Goal: Information Seeking & Learning: Learn about a topic

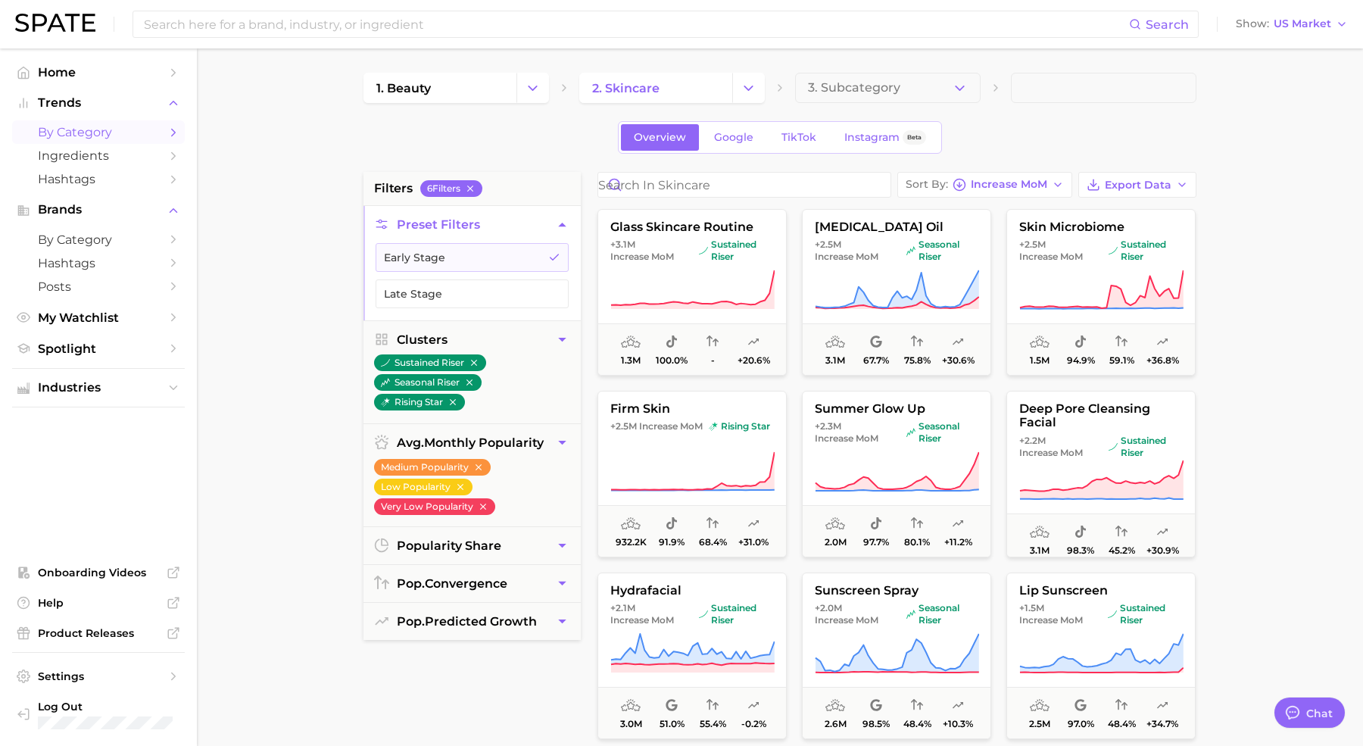
type textarea "x"
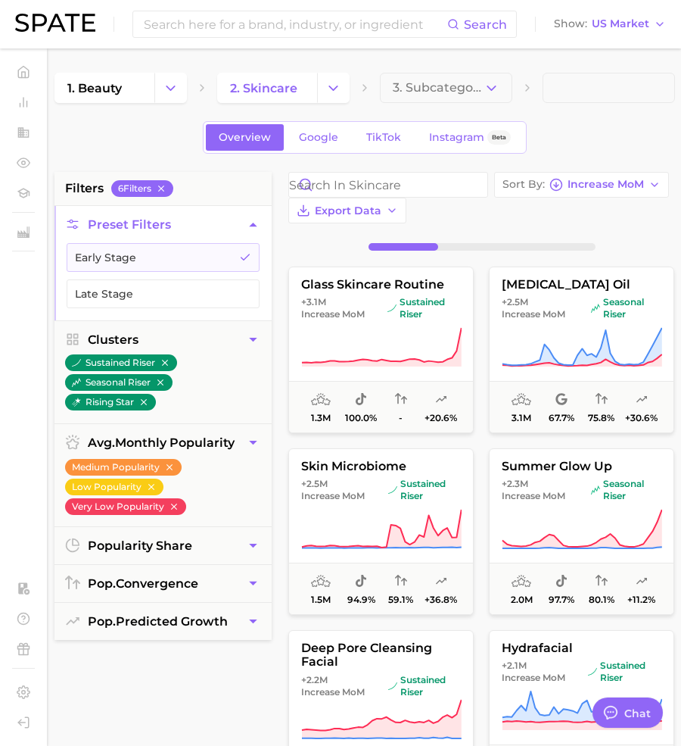
click at [161, 95] on button "Change Category" at bounding box center [170, 88] width 33 height 30
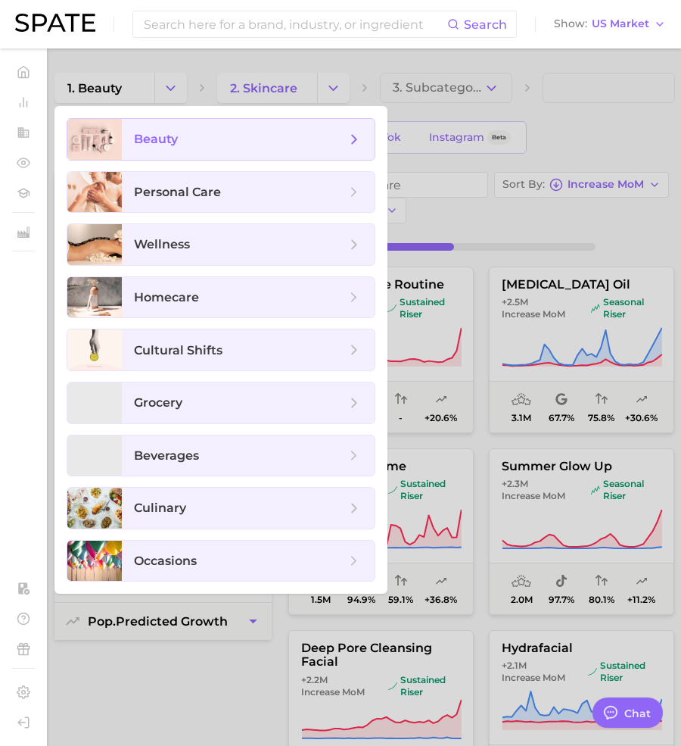
click at [168, 142] on span "beauty" at bounding box center [156, 139] width 44 height 14
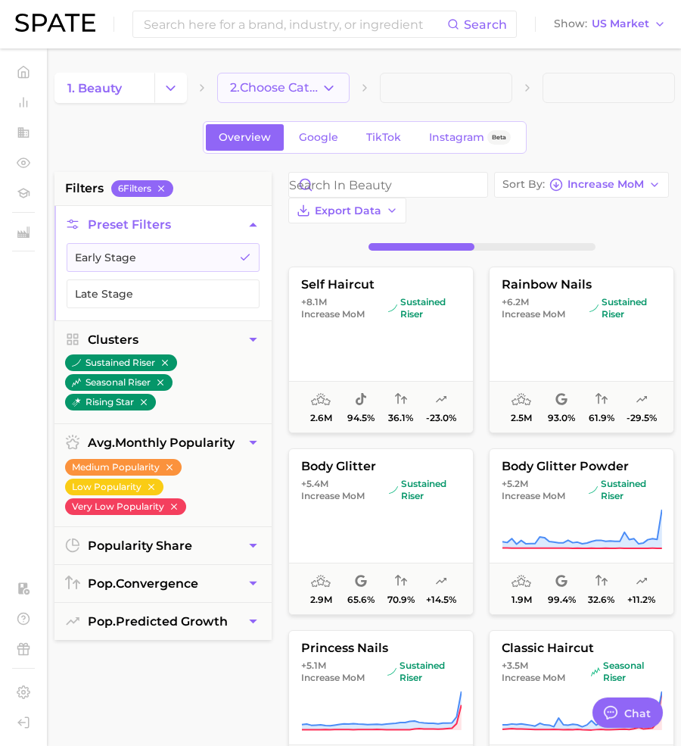
click at [327, 84] on icon "button" at bounding box center [329, 88] width 16 height 16
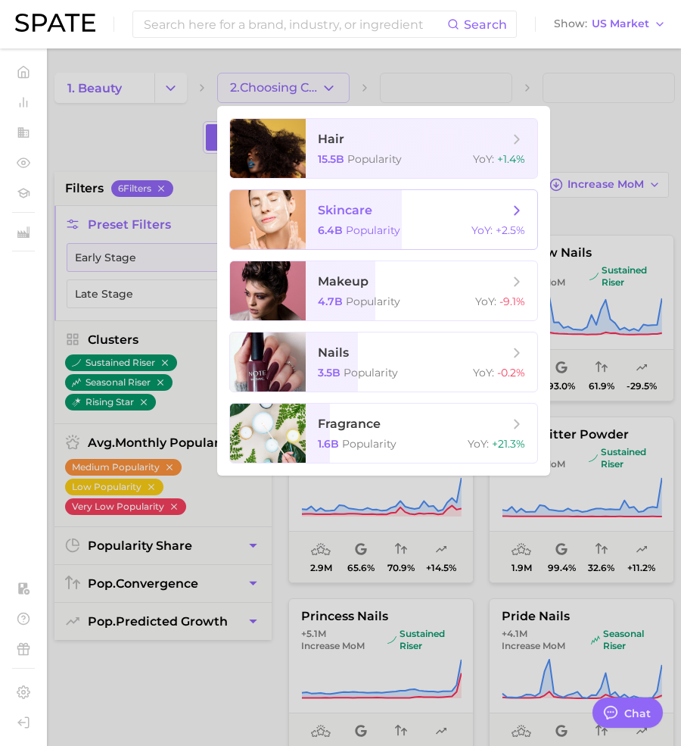
click at [432, 220] on span "skincare 6.4b Popularity YoY : +2.5%" at bounding box center [422, 219] width 232 height 59
